Goal: Check status

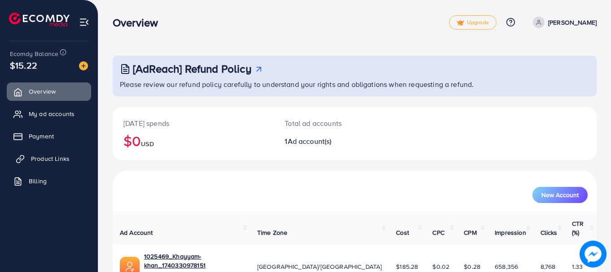
click at [39, 158] on span "Product Links" at bounding box center [50, 158] width 39 height 9
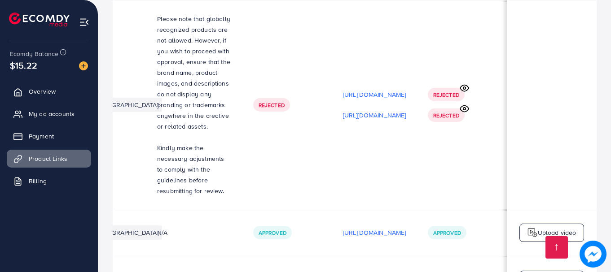
scroll to position [0, 253]
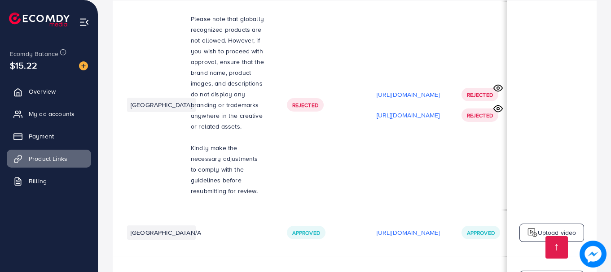
scroll to position [0, 133]
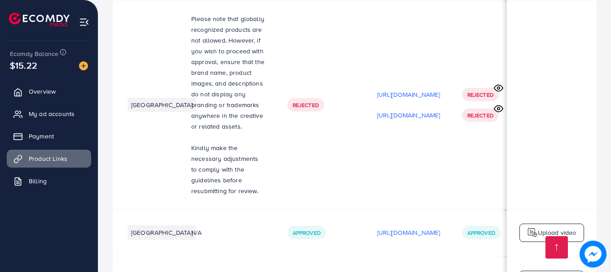
drag, startPoint x: 212, startPoint y: 198, endPoint x: 256, endPoint y: 189, distance: 45.5
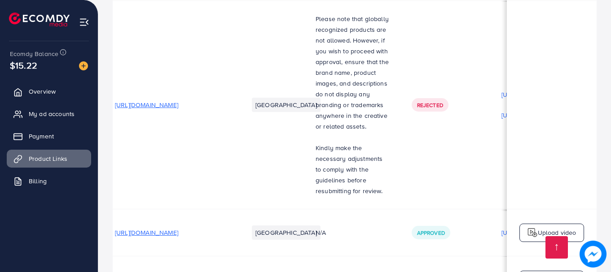
scroll to position [0, 0]
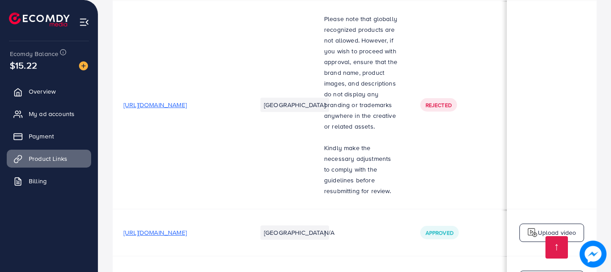
click at [592, 255] on img at bounding box center [592, 254] width 27 height 27
click at [54, 164] on link "Product Links" at bounding box center [49, 159] width 84 height 18
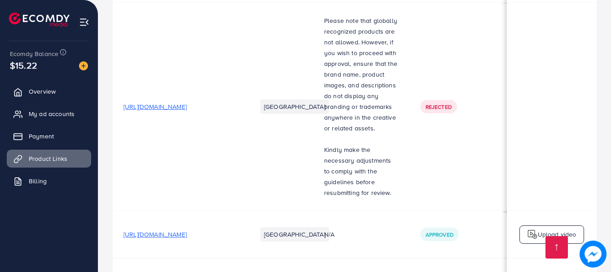
scroll to position [8366, 0]
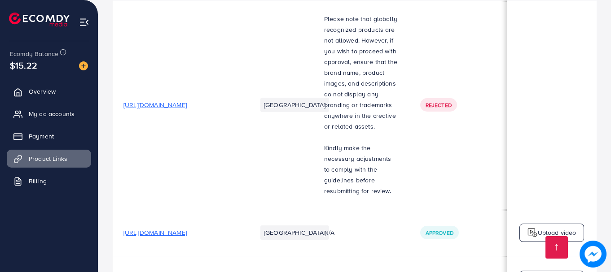
drag, startPoint x: 391, startPoint y: 132, endPoint x: 391, endPoint y: 123, distance: 9.0
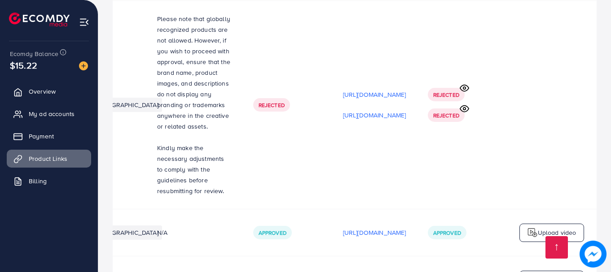
scroll to position [0, 272]
